Goal: Information Seeking & Learning: Compare options

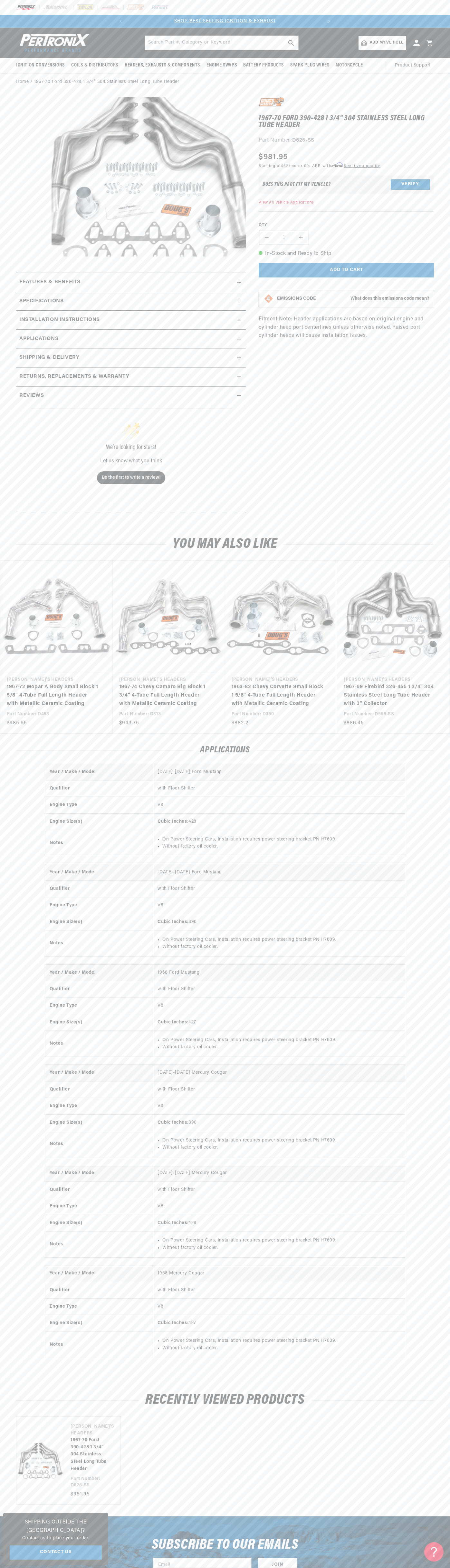
click at [101, 19] on slideshow-component "SHOP BEST SELLING IGNITION & EXHAUST FREE SHIPPING ON ORDERS OVER $109" at bounding box center [225, 21] width 450 height 13
click at [423, 683] on link "1967-69 Firebird 326-455 1 3/4" 304 Stainless Steel Long Tube Header with 3" Co…" at bounding box center [390, 695] width 93 height 25
click at [356, 1567] on html "Skip to content Your cart Your cart is empty Get the right parts the first time…" at bounding box center [225, 784] width 450 height 1568
click at [10, 683] on link "1967-72 Mopar A Body Small Block 1 5/8" 4-Tube Full Length Header with Metallic…" at bounding box center [53, 695] width 93 height 25
